Goal: Check status

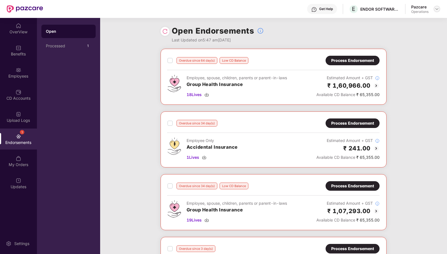
click at [438, 8] on img at bounding box center [437, 9] width 4 height 4
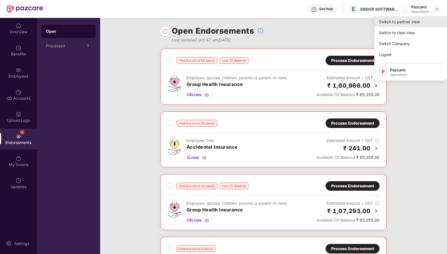
click at [424, 19] on div "Switch to partner view" at bounding box center [411, 21] width 73 height 11
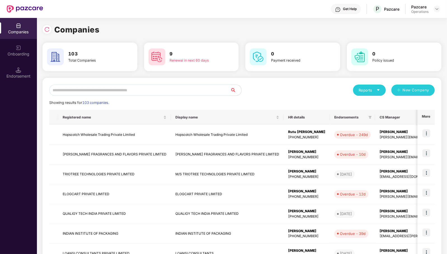
click at [188, 93] on input "text" at bounding box center [139, 90] width 181 height 11
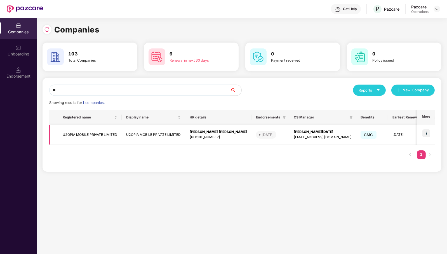
type input "**"
click at [424, 133] on img at bounding box center [427, 133] width 8 height 8
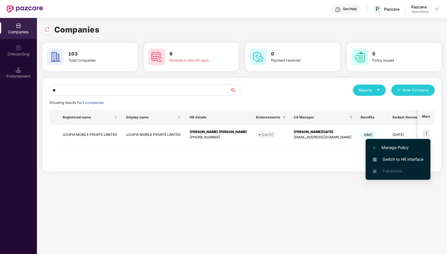
click at [414, 159] on span "Switch to HR interface" at bounding box center [398, 159] width 51 height 6
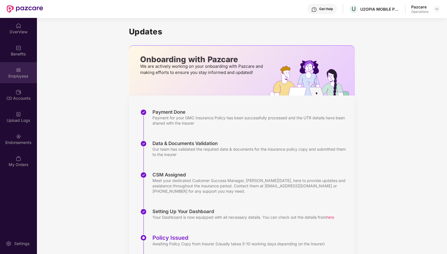
click at [13, 74] on div "Employees" at bounding box center [18, 76] width 37 height 6
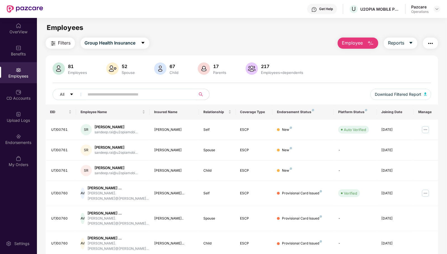
click at [430, 40] on img "button" at bounding box center [431, 43] width 7 height 7
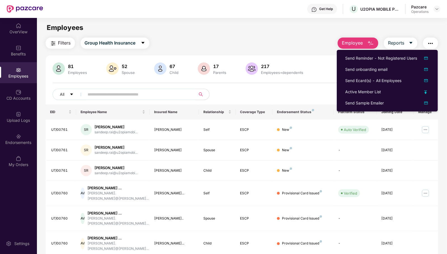
click at [275, 21] on main "Employees Filters Group Health Insurance Employee Reports 81 Employees 52 Spous…" at bounding box center [242, 145] width 410 height 254
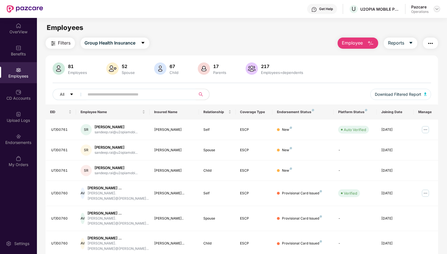
click at [438, 9] on img at bounding box center [437, 9] width 4 height 4
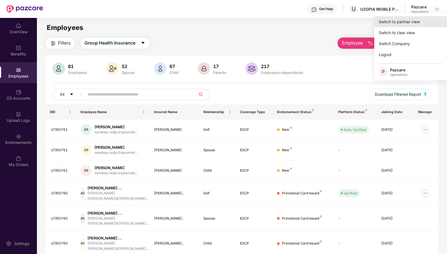
click at [423, 18] on div "Switch to partner view" at bounding box center [411, 21] width 73 height 11
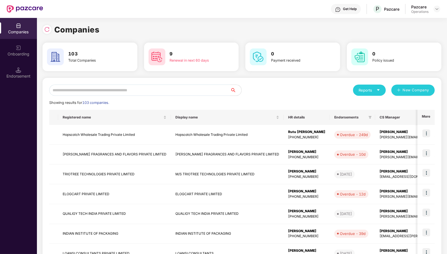
click at [192, 89] on input "text" at bounding box center [139, 90] width 181 height 11
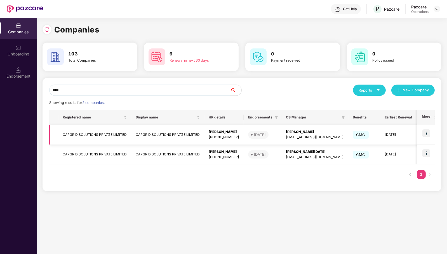
type input "****"
click at [429, 133] on img at bounding box center [427, 133] width 8 height 8
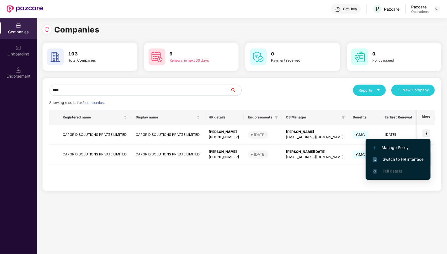
click at [415, 158] on span "Switch to HR interface" at bounding box center [398, 159] width 51 height 6
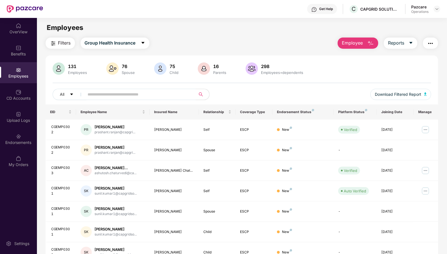
click at [433, 44] on img "button" at bounding box center [431, 43] width 7 height 7
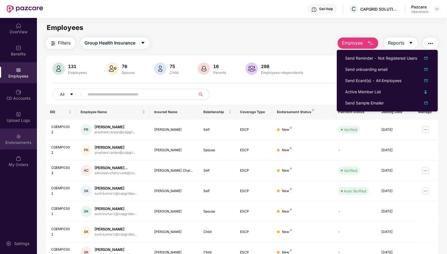
click at [22, 144] on div "Endorsements" at bounding box center [18, 143] width 37 height 6
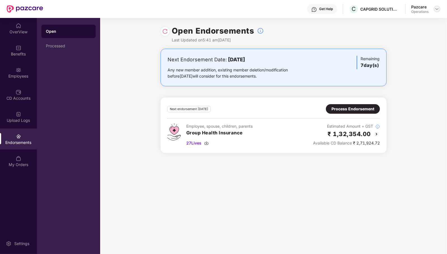
click at [435, 9] on div at bounding box center [437, 9] width 7 height 7
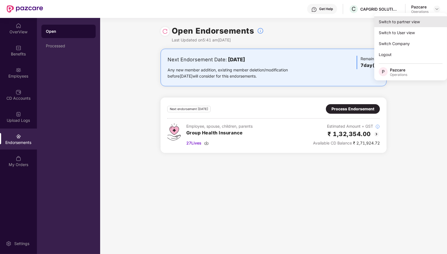
click at [426, 17] on div "Switch to partner view" at bounding box center [411, 21] width 73 height 11
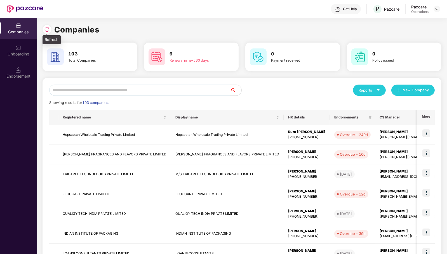
click at [48, 29] on img at bounding box center [47, 30] width 6 height 6
click at [13, 76] on div "Endorsement" at bounding box center [18, 76] width 37 height 6
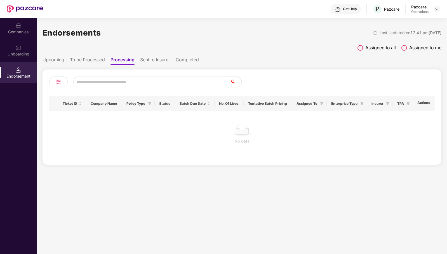
click at [154, 59] on li "Sent to Insurer" at bounding box center [155, 61] width 30 height 8
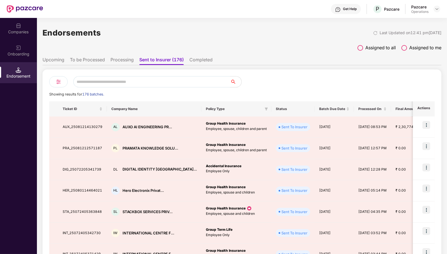
click at [127, 59] on li "Processing" at bounding box center [122, 61] width 23 height 8
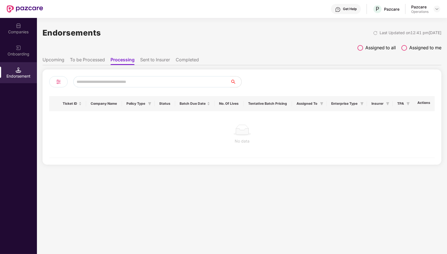
click at [88, 58] on li "To be Processed" at bounding box center [87, 61] width 35 height 8
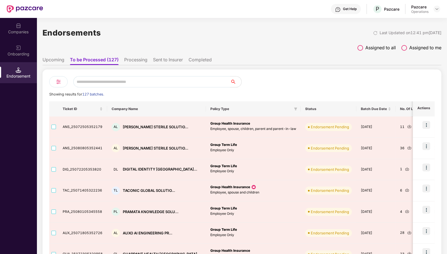
click at [141, 58] on li "Processing" at bounding box center [135, 61] width 23 height 8
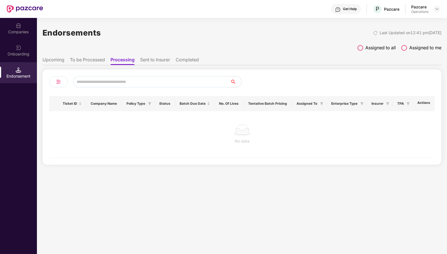
click at [160, 57] on li "Sent to Insurer" at bounding box center [155, 61] width 30 height 8
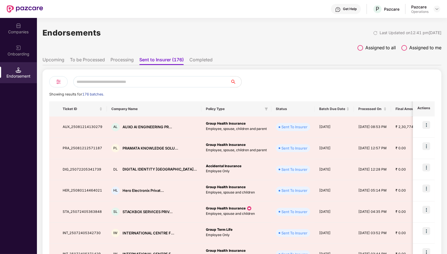
click at [200, 62] on li "Completed" at bounding box center [201, 61] width 23 height 8
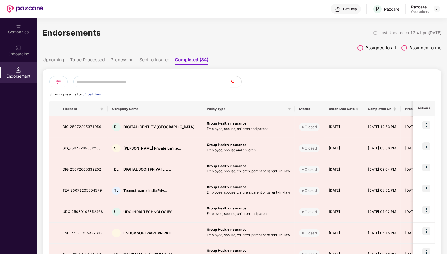
click at [157, 56] on ul "Upcoming To be Processed Processing Sent to Insurer Completed (84)" at bounding box center [242, 59] width 399 height 11
click at [103, 58] on li "To be Processed" at bounding box center [87, 61] width 35 height 8
